Goal: Task Accomplishment & Management: Use online tool/utility

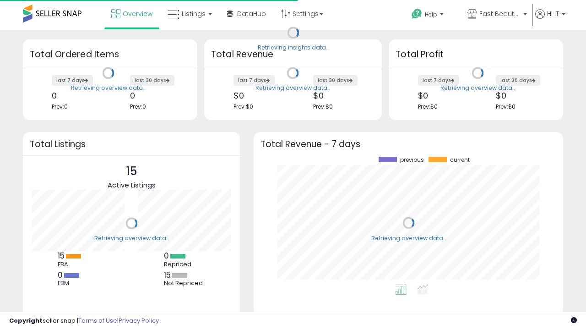
scroll to position [127, 291]
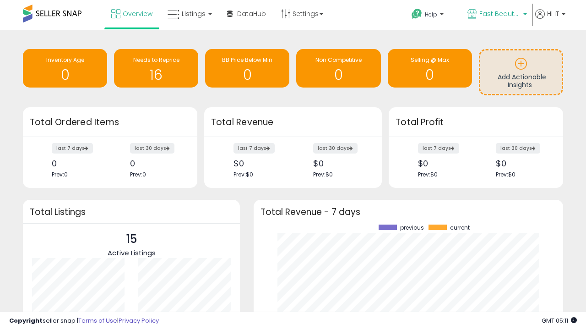
click at [497, 15] on span "Fast Beauty ([GEOGRAPHIC_DATA])" at bounding box center [500, 13] width 41 height 9
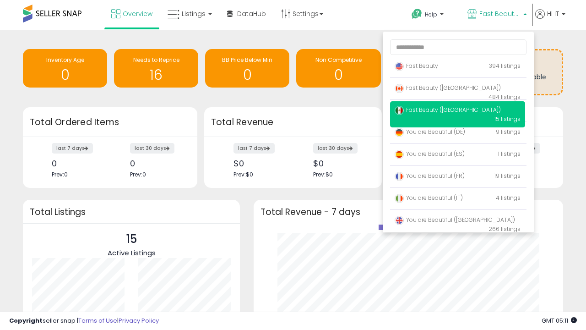
click at [458, 111] on span "Fast Beauty ([GEOGRAPHIC_DATA])" at bounding box center [448, 110] width 106 height 8
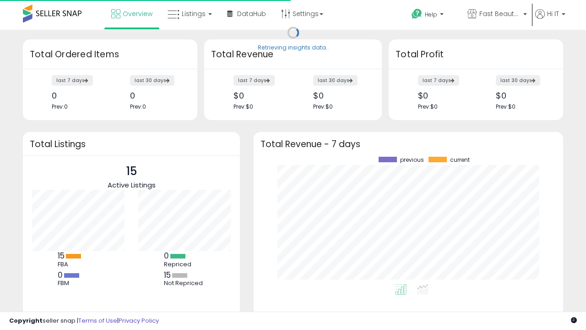
scroll to position [127, 291]
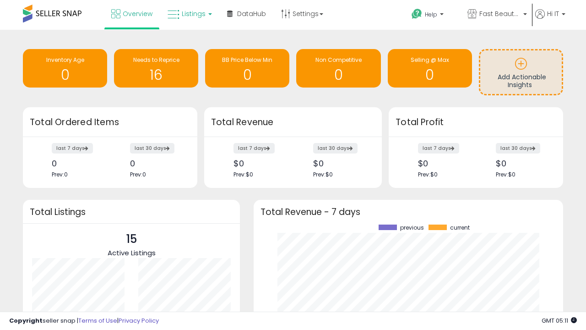
click at [189, 14] on span "Listings" at bounding box center [194, 13] width 24 height 9
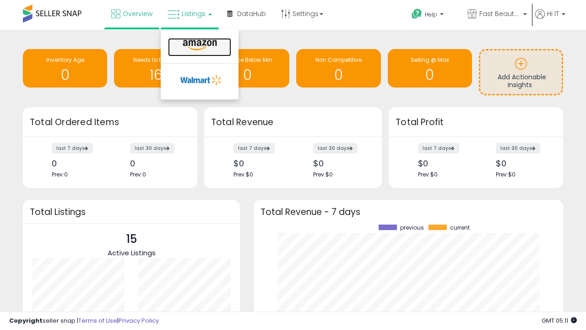
click at [199, 45] on icon at bounding box center [200, 45] width 40 height 12
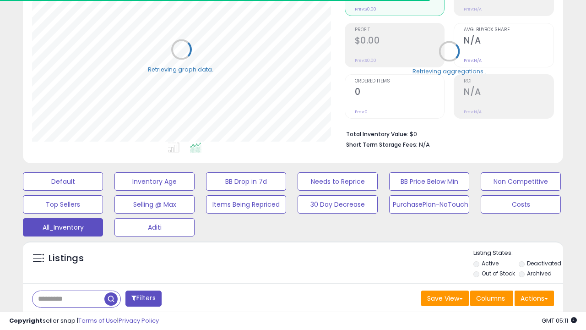
scroll to position [255, 0]
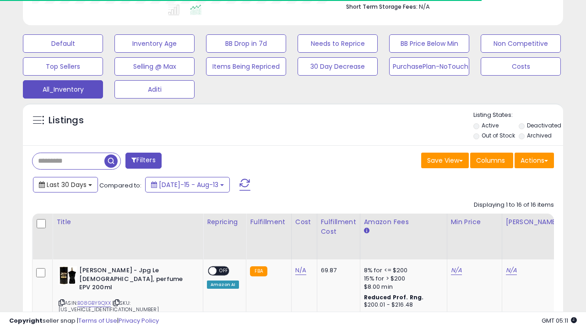
click at [58, 180] on span "Last 30 Days" at bounding box center [67, 184] width 40 height 9
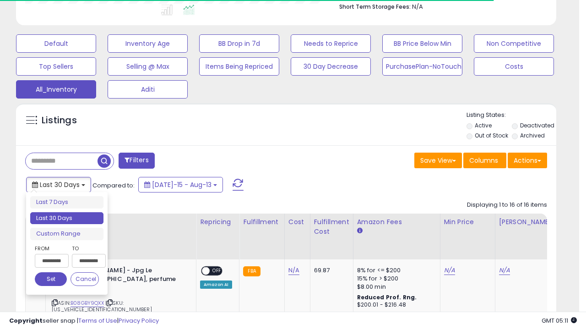
scroll to position [431, 0]
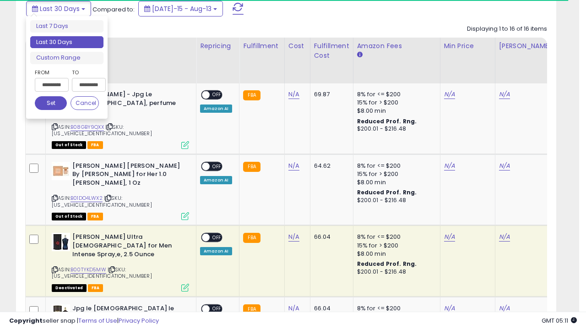
click at [67, 42] on li "Last 30 Days" at bounding box center [66, 42] width 73 height 12
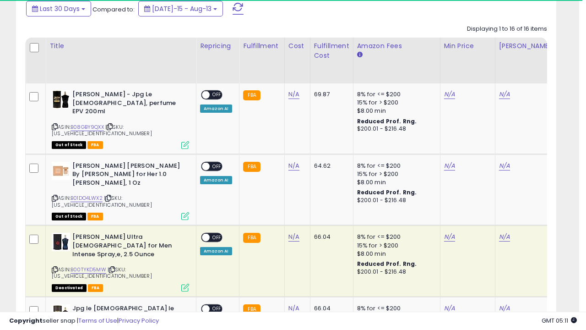
scroll to position [188, 312]
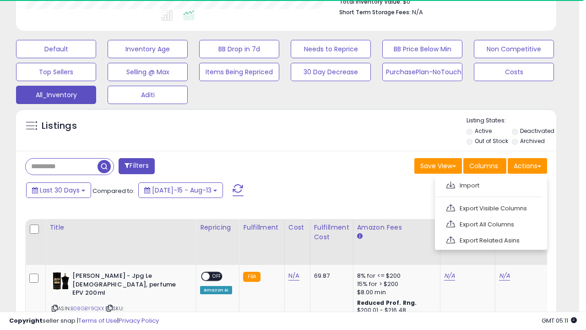
click at [490, 223] on link "Export All Columns" at bounding box center [490, 224] width 100 height 14
